Goal: Task Accomplishment & Management: Complete application form

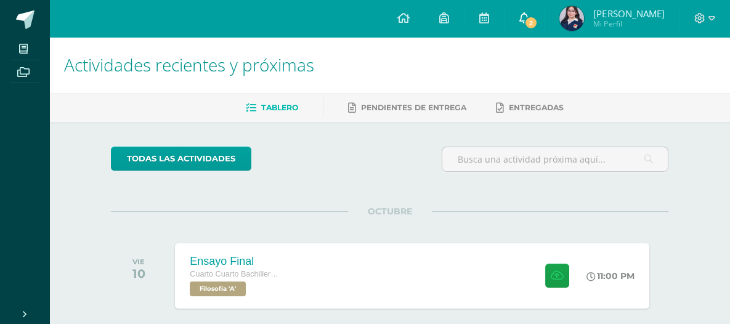
click at [538, 22] on span "2" at bounding box center [531, 23] width 14 height 14
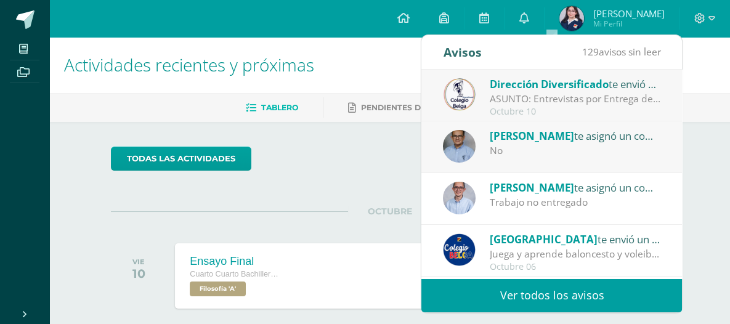
click at [540, 156] on div "No" at bounding box center [575, 150] width 171 height 14
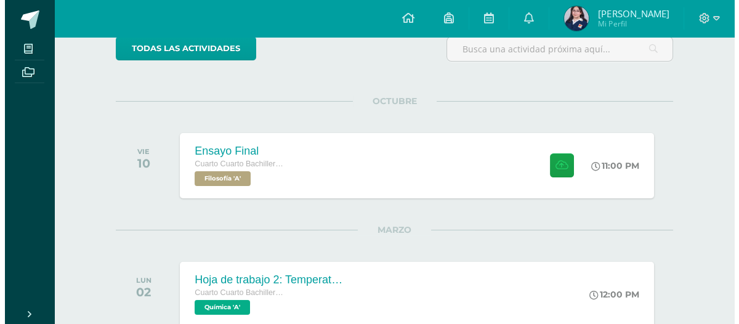
scroll to position [143, 0]
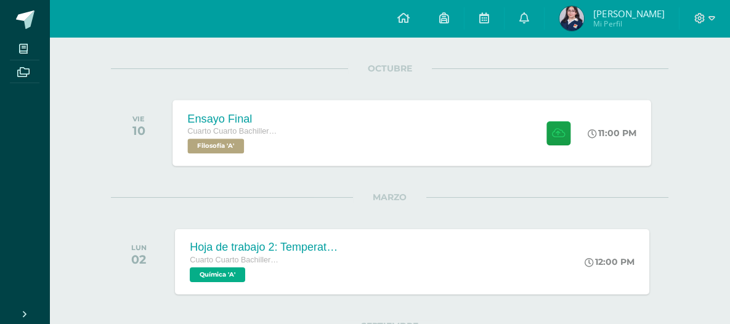
click at [398, 127] on div "Ensayo Final Cuarto Cuarto Bachillerato en Ciencias y Letras con Orientación en…" at bounding box center [412, 133] width 479 height 66
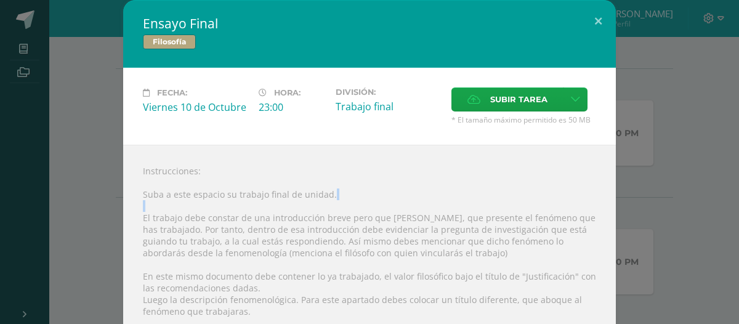
drag, startPoint x: 131, startPoint y: 212, endPoint x: 137, endPoint y: 215, distance: 6.6
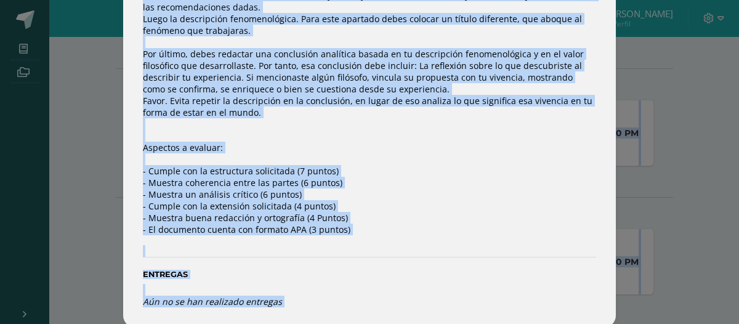
scroll to position [294, 0]
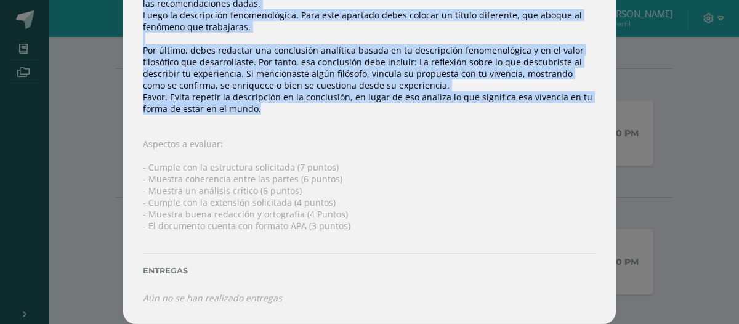
drag, startPoint x: 139, startPoint y: 217, endPoint x: 292, endPoint y: 100, distance: 192.4
click at [292, 100] on div "Instrucciones: Suba a este espacio su trabajo final de unidad. El trabajo debe …" at bounding box center [369, 92] width 493 height 464
copy div "Lo ipsumdo sita consect ad eli seddoeiusmod tempo inci utl etdol, mag aliquaen …"
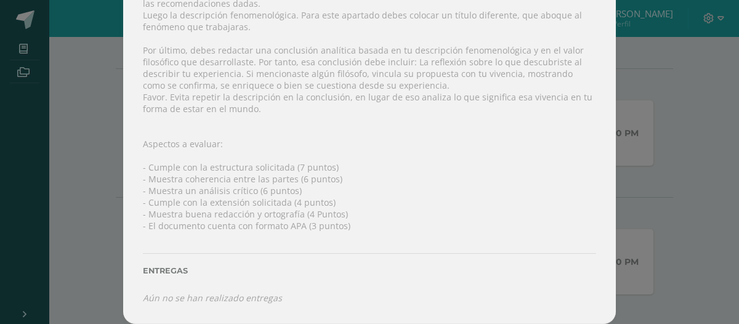
click at [449, 243] on div "Entregas" at bounding box center [369, 266] width 453 height 51
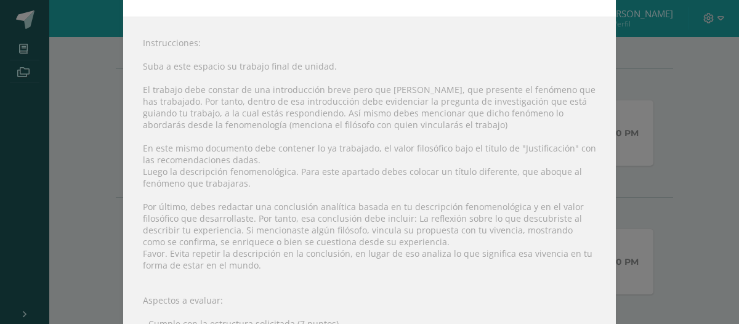
scroll to position [140, 0]
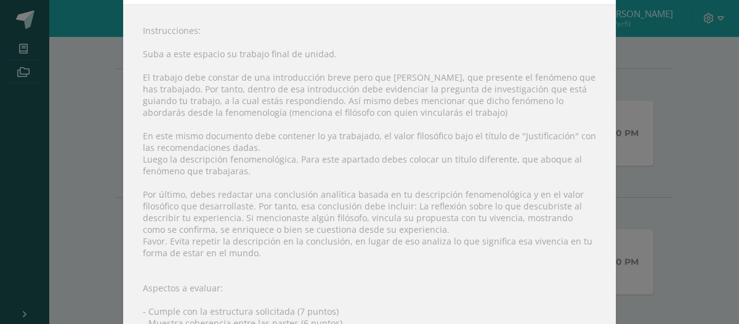
click at [449, 243] on div "Instrucciones: Suba a este espacio su trabajo final de unidad. El trabajo debe …" at bounding box center [369, 236] width 493 height 464
click at [271, 189] on div "Instrucciones: Suba a este espacio su trabajo final de unidad. El trabajo debe …" at bounding box center [369, 236] width 493 height 464
click at [429, 168] on div "Instrucciones: Suba a este espacio su trabajo final de unidad. El trabajo debe …" at bounding box center [369, 236] width 493 height 464
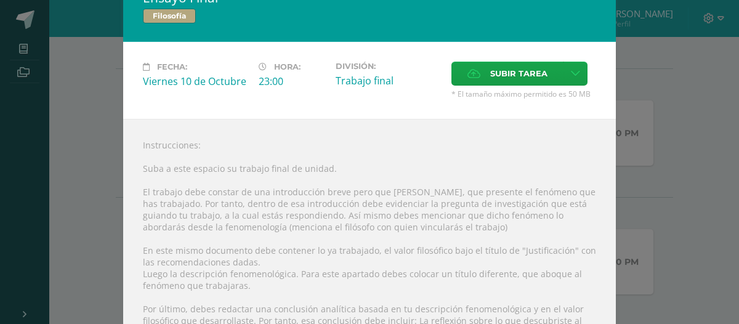
scroll to position [0, 0]
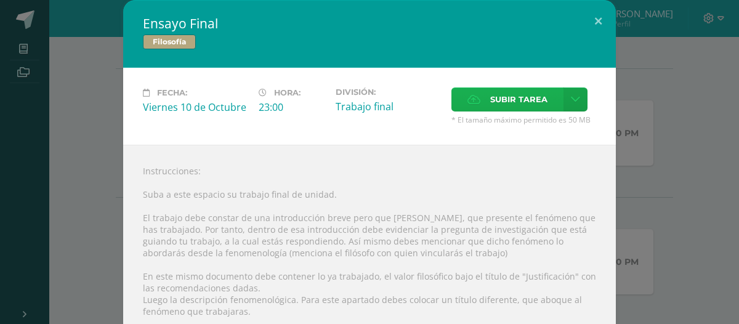
click at [485, 95] on label "Subir tarea" at bounding box center [507, 99] width 112 height 24
click at [0, 0] on input "Subir tarea" at bounding box center [0, 0] width 0 height 0
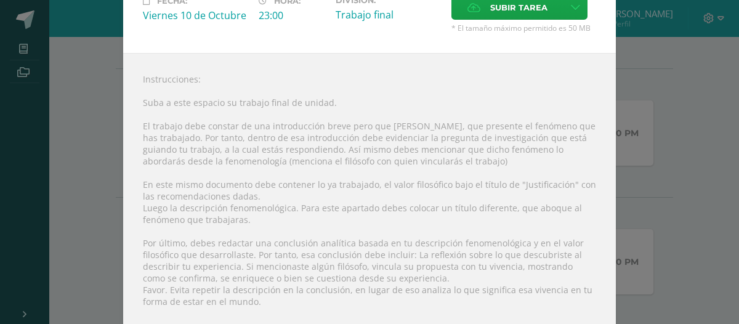
scroll to position [89, 0]
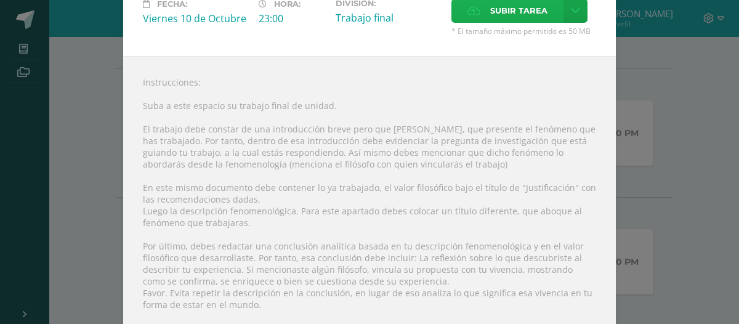
click at [493, 14] on span "Subir tarea" at bounding box center [518, 10] width 57 height 23
click at [0, 0] on input "Subir tarea" at bounding box center [0, 0] width 0 height 0
click at [519, 9] on span "Subir tarea" at bounding box center [518, 10] width 57 height 23
click at [0, 0] on input "Subir tarea" at bounding box center [0, 0] width 0 height 0
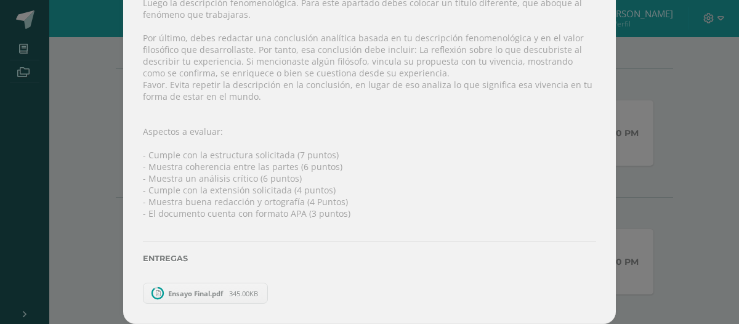
scroll to position [282, 0]
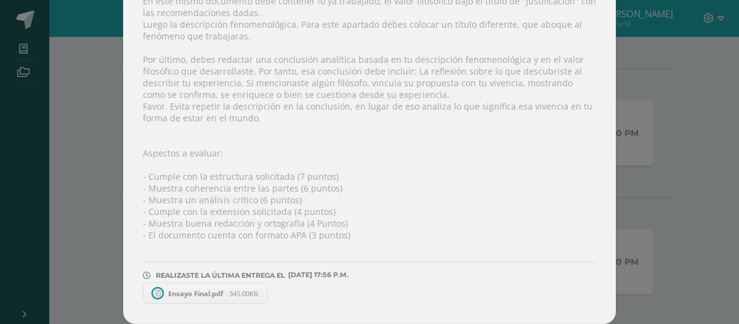
click at [188, 289] on span "Ensayo Final.pdf" at bounding box center [195, 293] width 67 height 9
